Goal: Navigation & Orientation: Go to known website

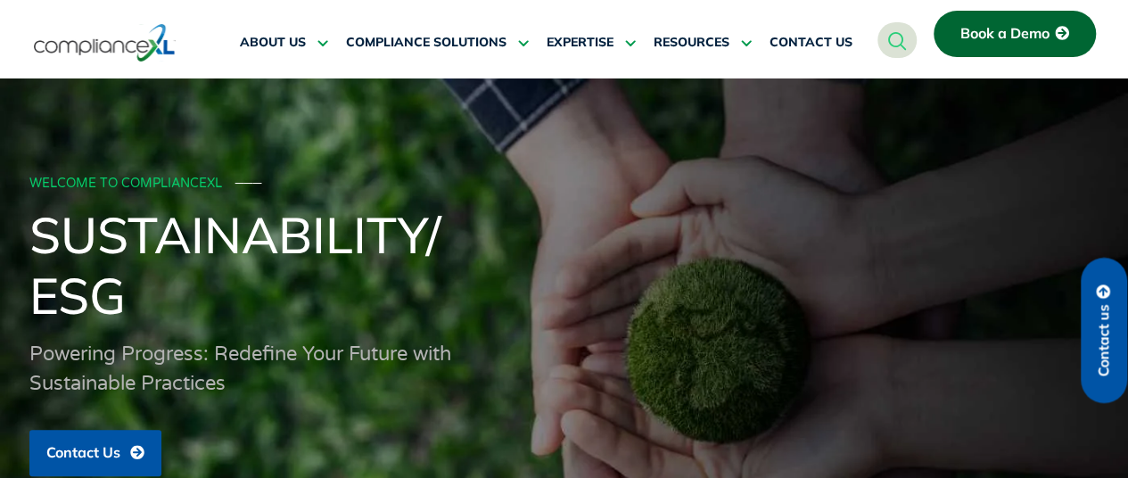
scroll to position [4570, 0]
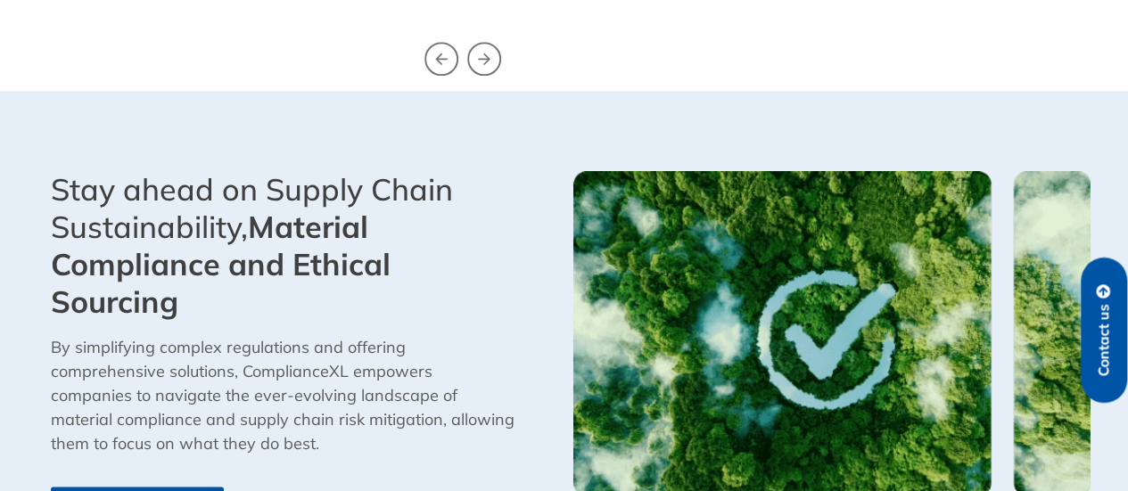
scroll to position [4610, 0]
